Goal: Find specific page/section: Find specific page/section

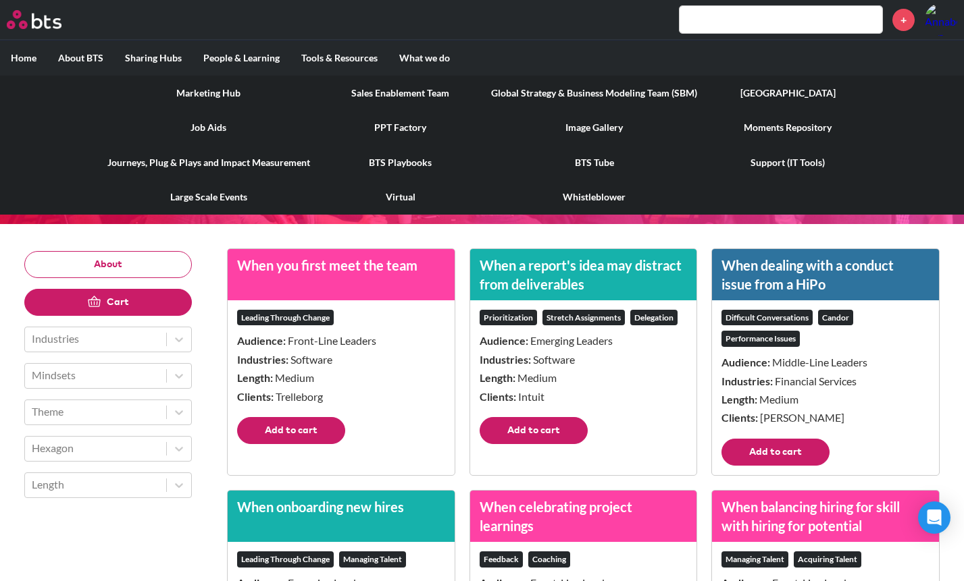
click at [781, 93] on link "[GEOGRAPHIC_DATA]" at bounding box center [787, 93] width 159 height 35
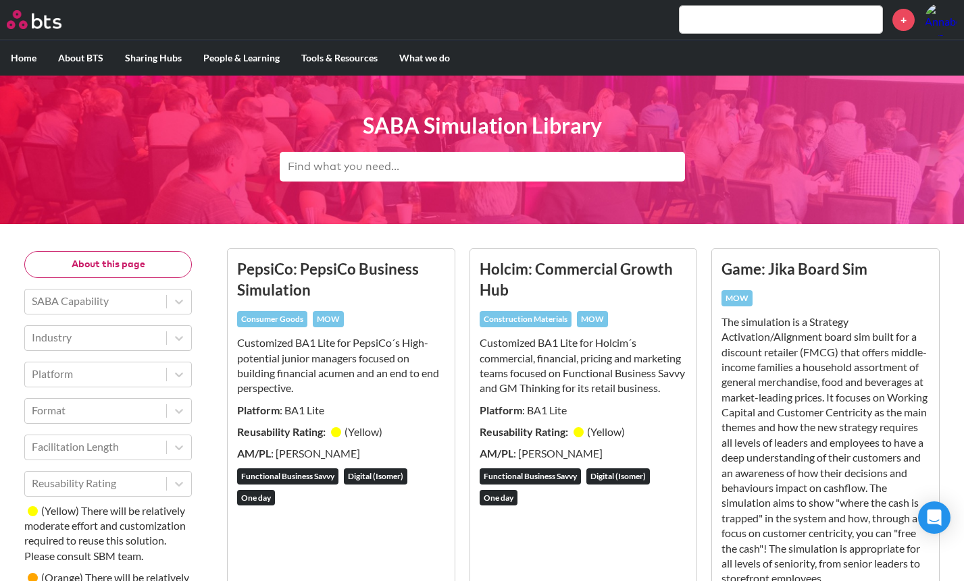
click at [390, 170] on input "text" at bounding box center [482, 167] width 405 height 30
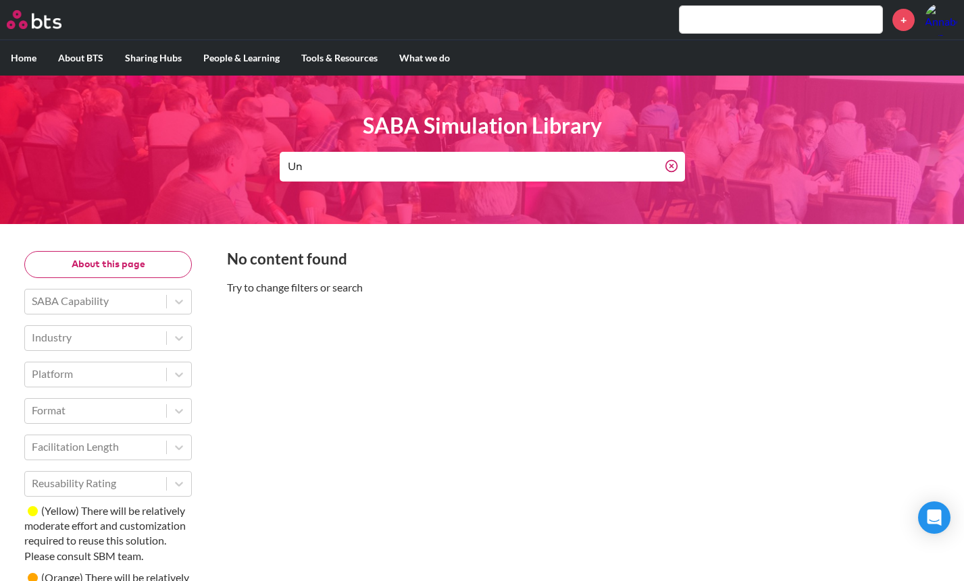
type input "U"
type input "B"
type input "N"
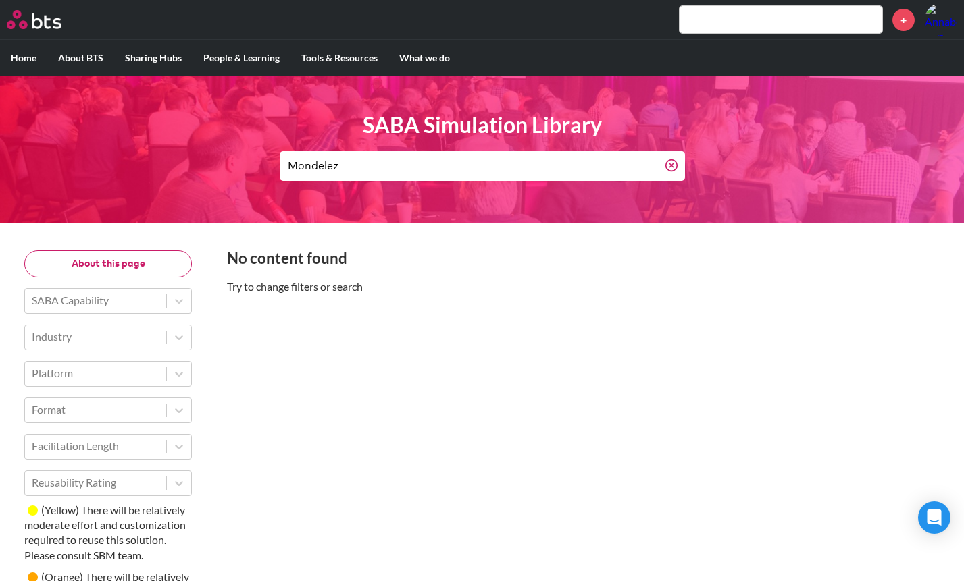
scroll to position [3, 0]
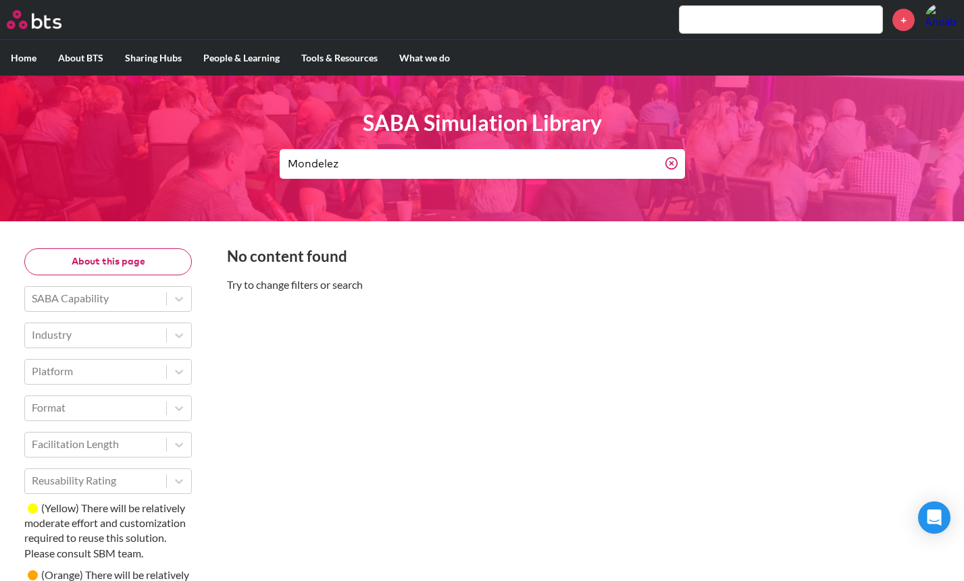
drag, startPoint x: 365, startPoint y: 164, endPoint x: 223, endPoint y: 165, distance: 142.5
click at [223, 165] on header "SABA Simulation Library Mondelez" at bounding box center [482, 147] width 964 height 149
type input "Unilever"
